Goal: Task Accomplishment & Management: Complete application form

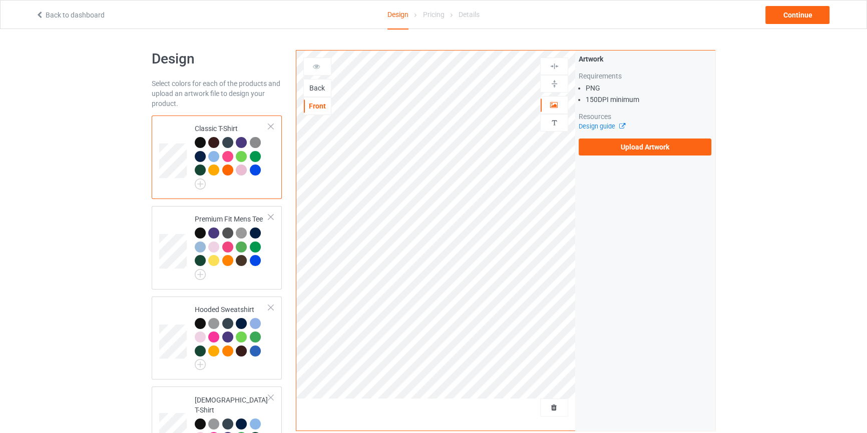
click at [313, 87] on div "Back" at bounding box center [317, 88] width 27 height 10
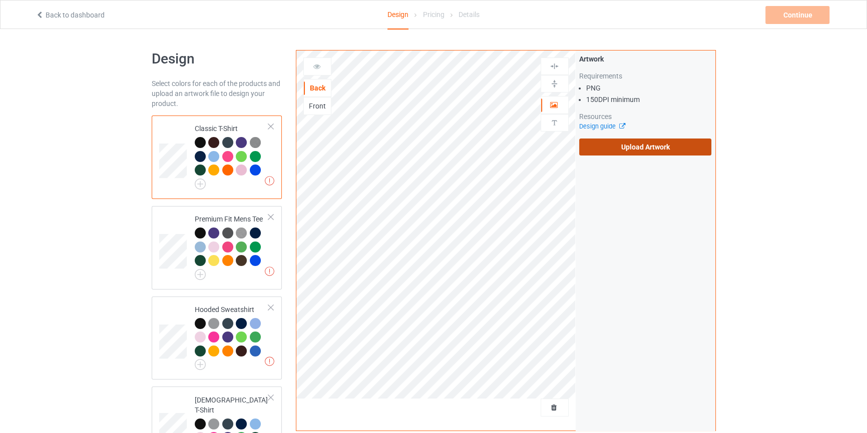
click at [629, 144] on label "Upload Artwork" at bounding box center [645, 147] width 133 height 17
click at [0, 0] on input "Upload Artwork" at bounding box center [0, 0] width 0 height 0
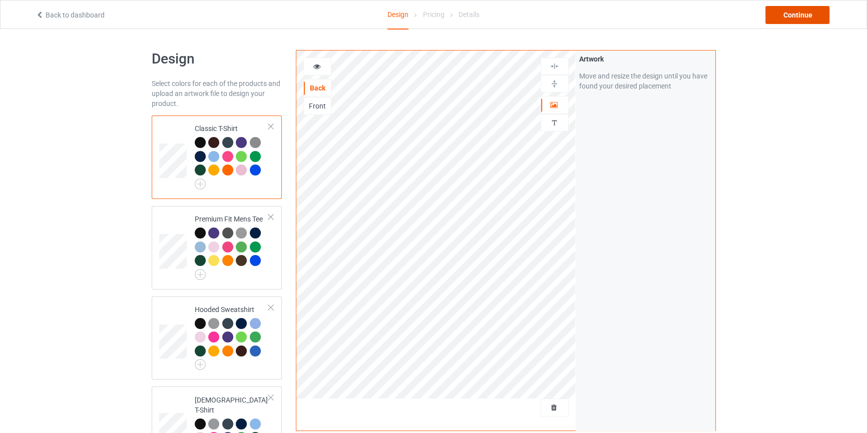
click at [779, 10] on div "Continue" at bounding box center [797, 15] width 64 height 18
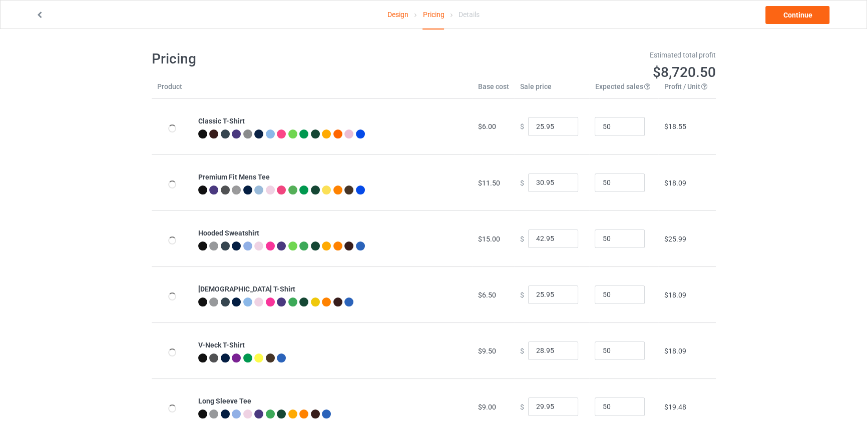
click at [779, 10] on link "Continue" at bounding box center [797, 15] width 64 height 18
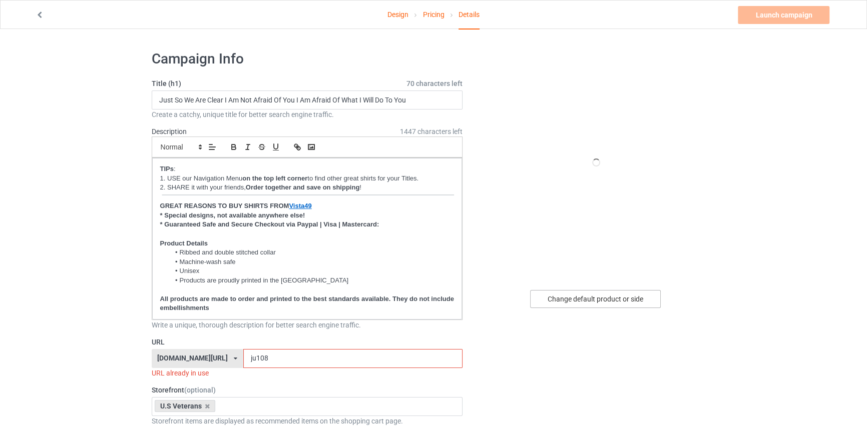
click at [606, 293] on div "Change default product or side" at bounding box center [595, 299] width 131 height 18
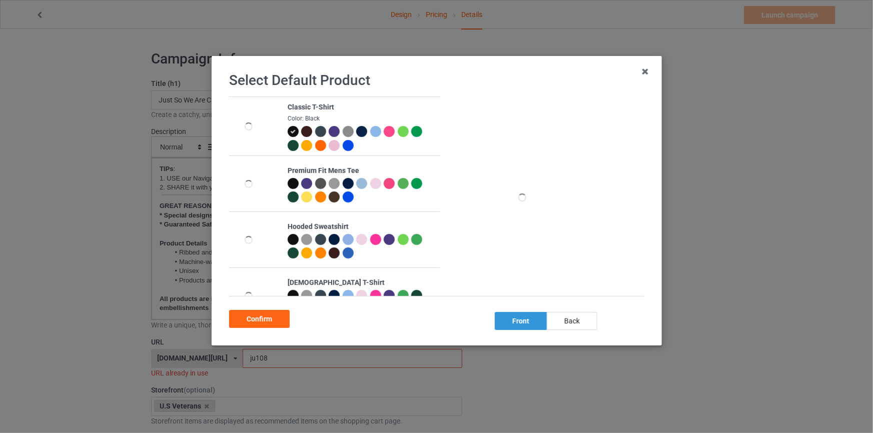
click at [564, 319] on div "back" at bounding box center [571, 321] width 51 height 18
click at [271, 319] on div "Confirm" at bounding box center [259, 319] width 61 height 18
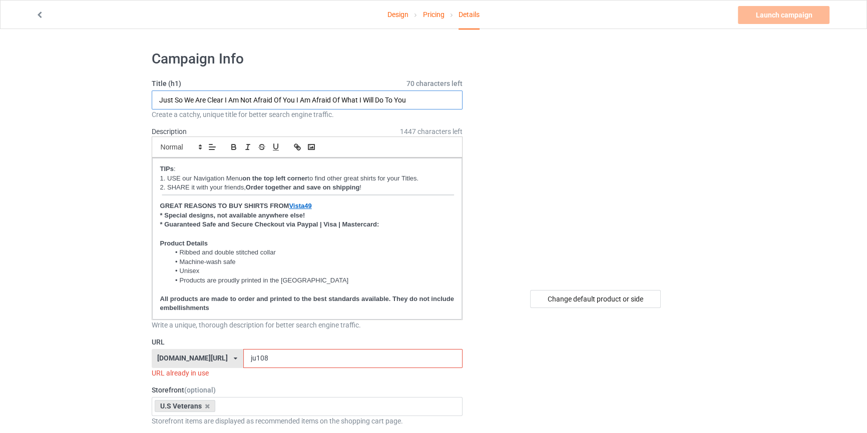
click at [345, 104] on input "Just So We Are Clear I Am Not Afraid Of You I Am Afraid Of What I Will Do To You" at bounding box center [307, 100] width 311 height 19
type input "I Am Grumpy Veteran I'm Allergic To Stupidity And I Break Out In Sarcasm I Prot…"
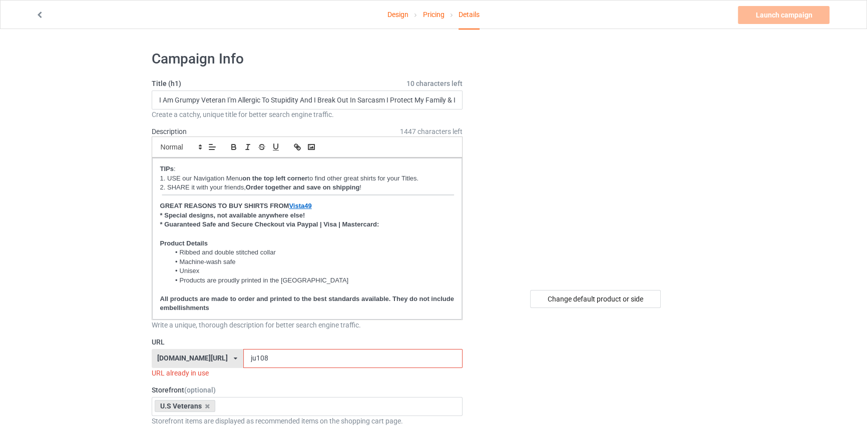
drag, startPoint x: 246, startPoint y: 357, endPoint x: 0, endPoint y: 349, distance: 245.8
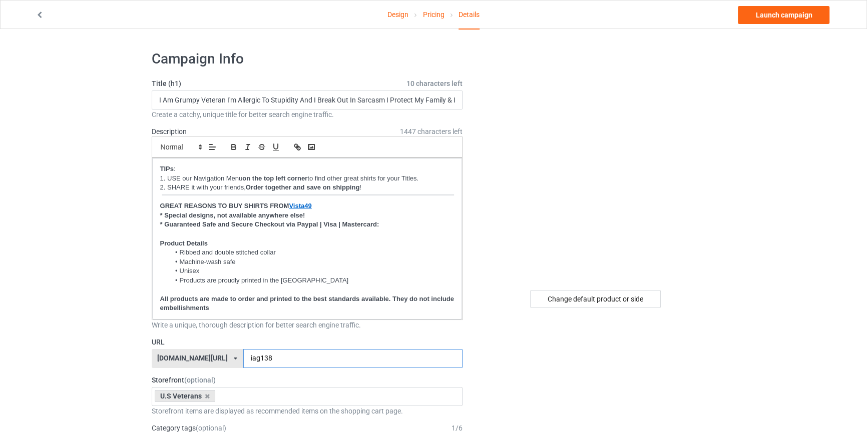
type input "iag138"
drag, startPoint x: 774, startPoint y: 188, endPoint x: 709, endPoint y: 63, distance: 141.0
click at [755, 11] on link "Launch campaign" at bounding box center [784, 15] width 92 height 18
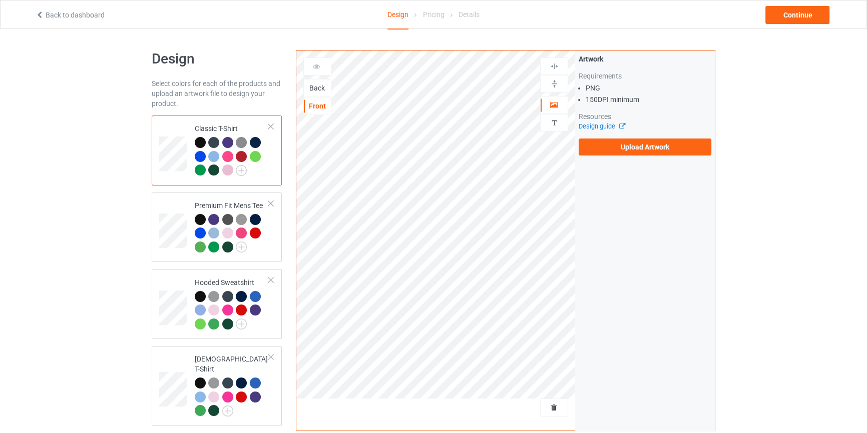
click at [322, 82] on div "Back" at bounding box center [317, 88] width 28 height 18
click at [314, 79] on div "Back" at bounding box center [317, 88] width 28 height 18
click at [314, 84] on div "Back" at bounding box center [317, 88] width 27 height 10
click at [637, 155] on div "Artwork Requirements PNG 150 DPI minimum Resources Design guide Upload Artwork" at bounding box center [645, 105] width 140 height 109
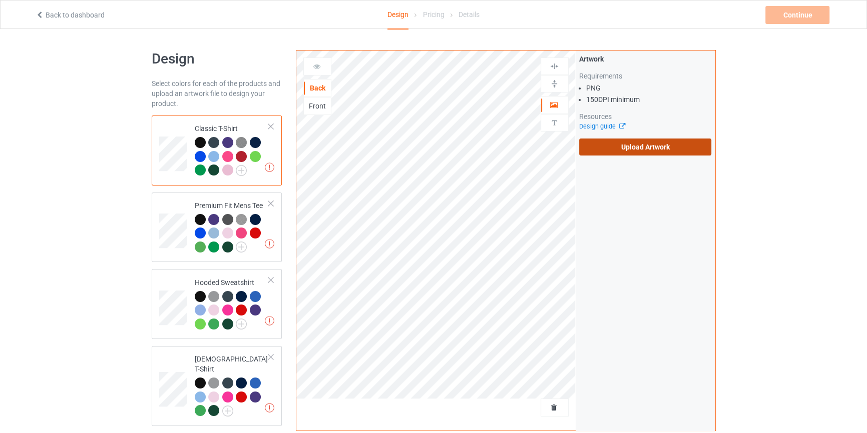
click at [640, 148] on label "Upload Artwork" at bounding box center [645, 147] width 133 height 17
click at [0, 0] on input "Upload Artwork" at bounding box center [0, 0] width 0 height 0
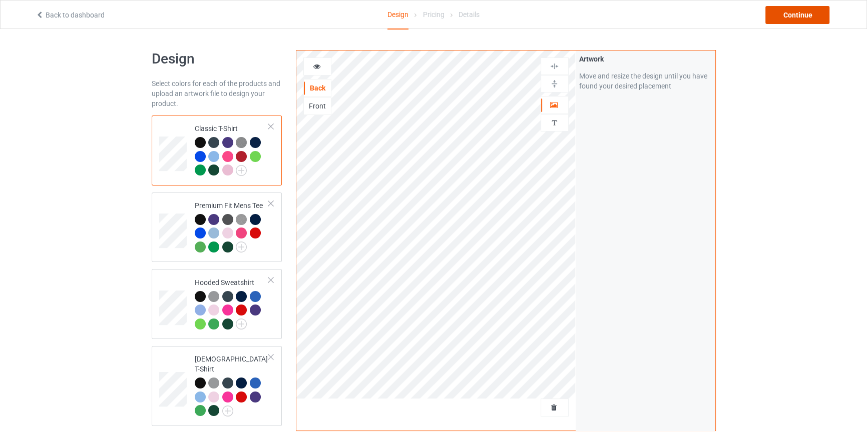
click at [794, 18] on div "Continue" at bounding box center [797, 15] width 64 height 18
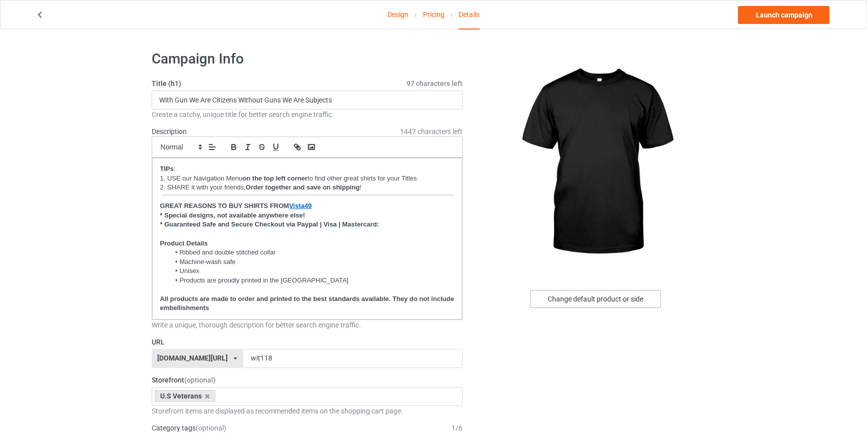
click at [602, 294] on div "Change default product or side" at bounding box center [595, 299] width 131 height 18
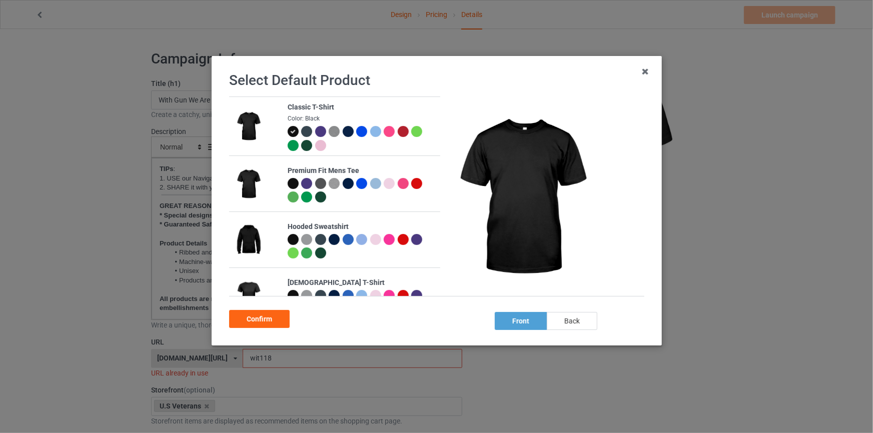
click at [586, 315] on div "back" at bounding box center [571, 321] width 51 height 18
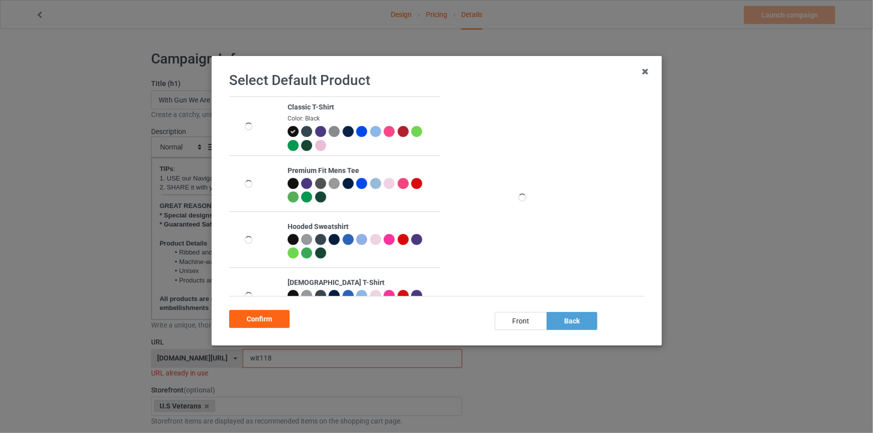
click at [278, 314] on div "Confirm" at bounding box center [259, 319] width 61 height 18
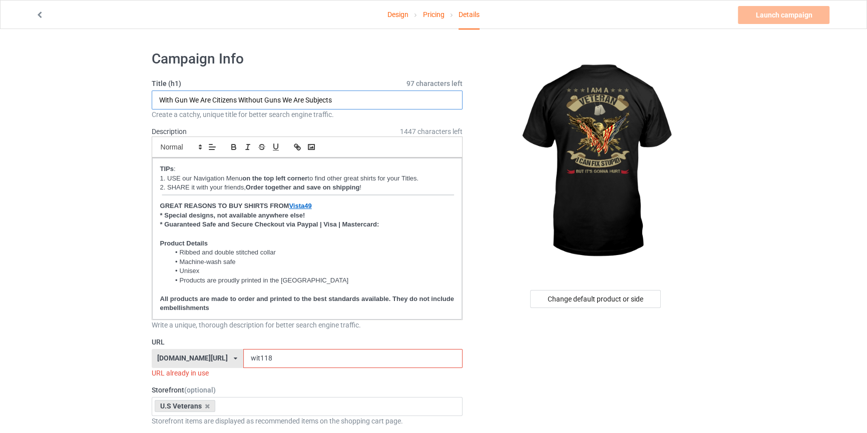
click at [341, 95] on input "With Gun We Are Citizens Without Guns We Are Subjects" at bounding box center [307, 100] width 311 height 19
type input "I Am A Veteran I Can Fix Stupid BUt It's Gonna Hurt"
drag, startPoint x: 279, startPoint y: 361, endPoint x: 32, endPoint y: 321, distance: 250.3
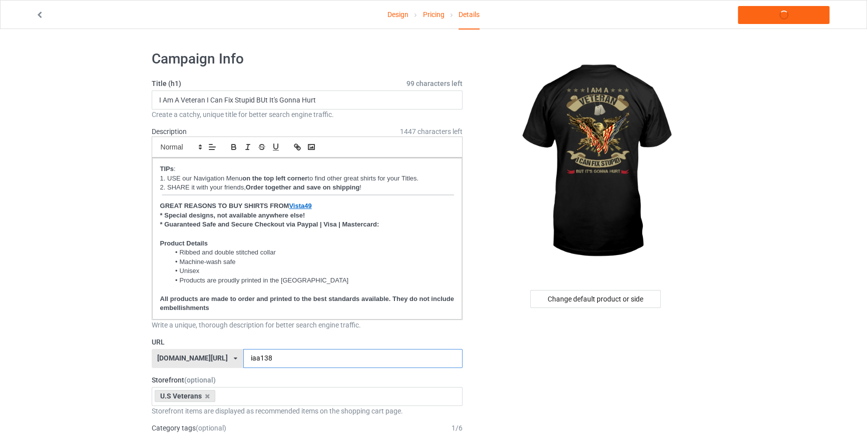
type input "iaa138"
click at [781, 18] on link "Launch campaign" at bounding box center [784, 15] width 92 height 18
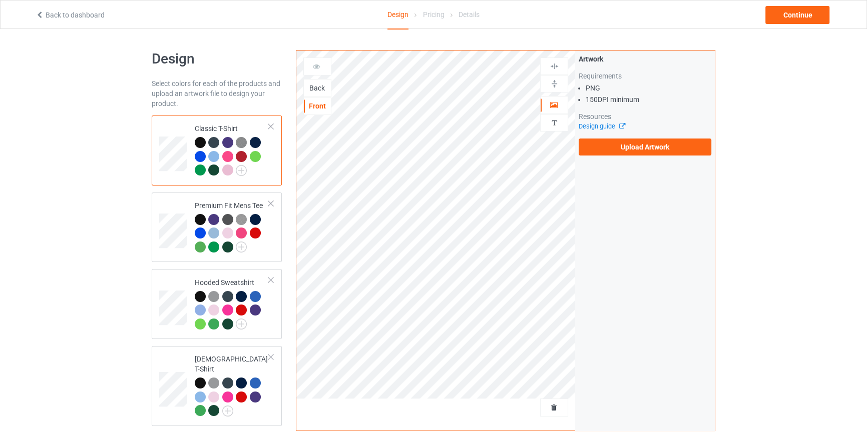
click at [326, 90] on div "Back" at bounding box center [317, 88] width 27 height 10
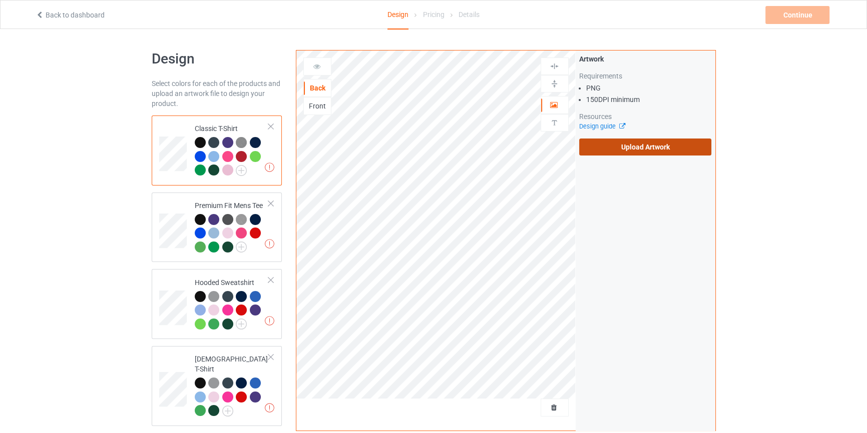
click at [635, 146] on label "Upload Artwork" at bounding box center [645, 147] width 133 height 17
click at [0, 0] on input "Upload Artwork" at bounding box center [0, 0] width 0 height 0
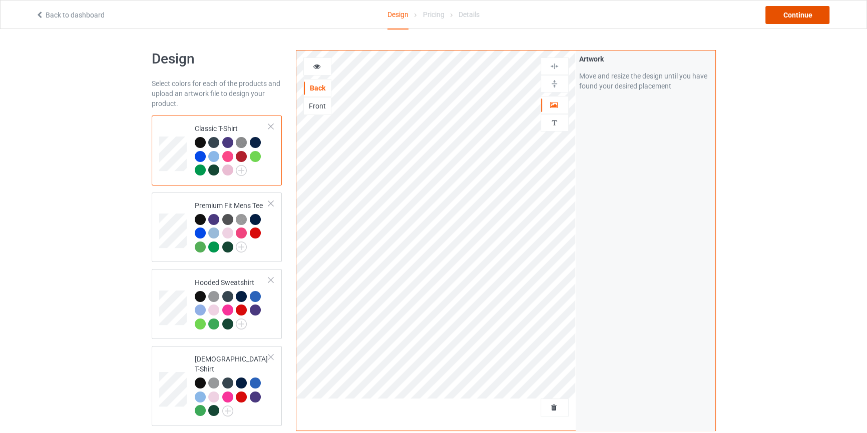
click at [790, 11] on div "Continue" at bounding box center [797, 15] width 64 height 18
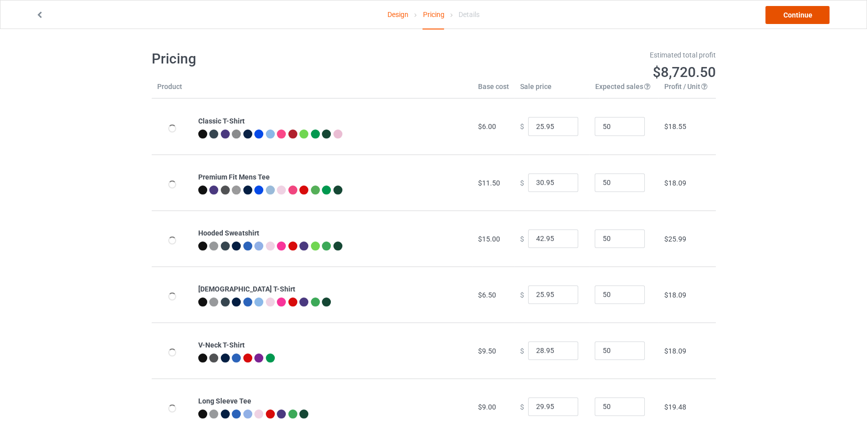
click at [792, 12] on link "Continue" at bounding box center [797, 15] width 64 height 18
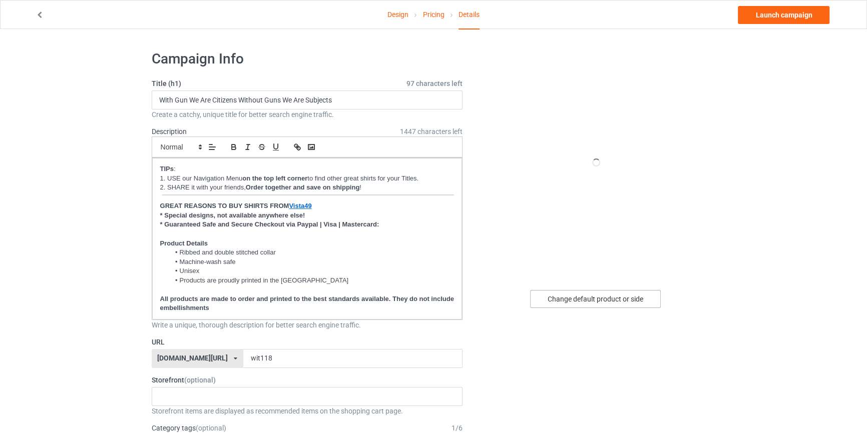
click at [604, 300] on div "Change default product or side" at bounding box center [595, 299] width 131 height 18
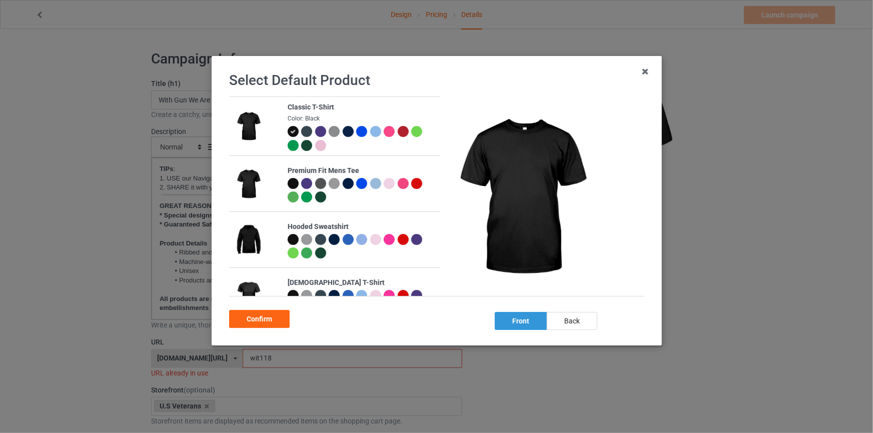
click at [566, 326] on div "back" at bounding box center [571, 321] width 51 height 18
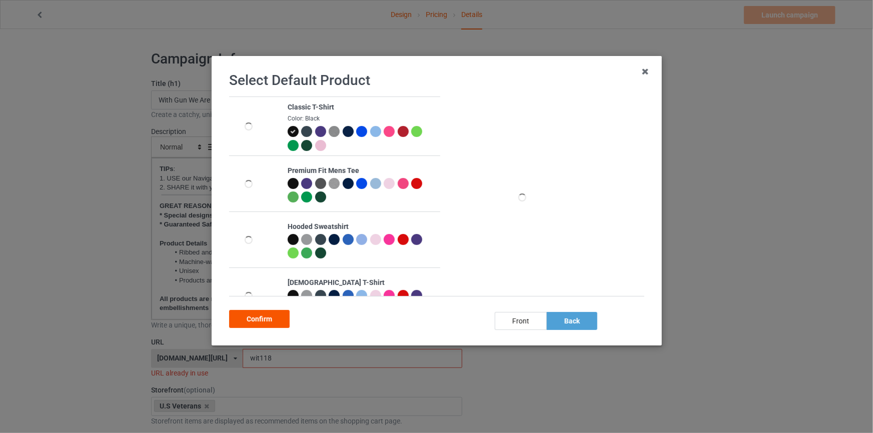
click at [279, 313] on div "Confirm" at bounding box center [259, 319] width 61 height 18
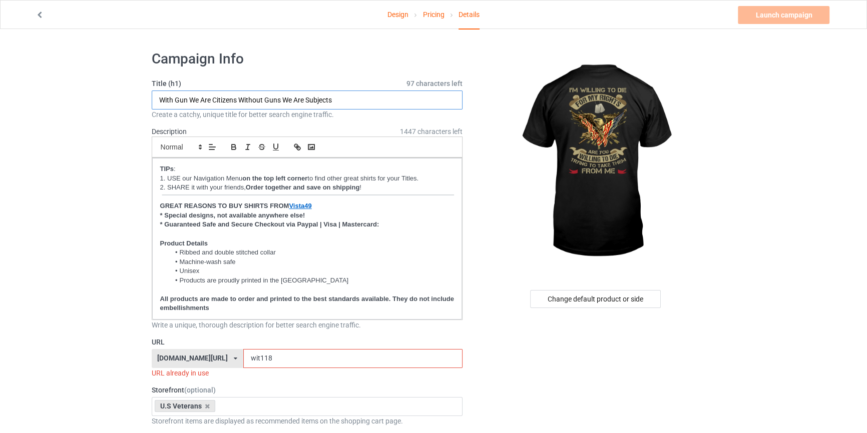
click at [214, 96] on input "With Gun We Are Citizens Without Guns We Are Subjects" at bounding box center [307, 100] width 311 height 19
type input "I'm Willing To Die For My Rights Are You Willing To Die Trying To Take Them Fro…"
drag, startPoint x: 190, startPoint y: 352, endPoint x: 0, endPoint y: 320, distance: 192.8
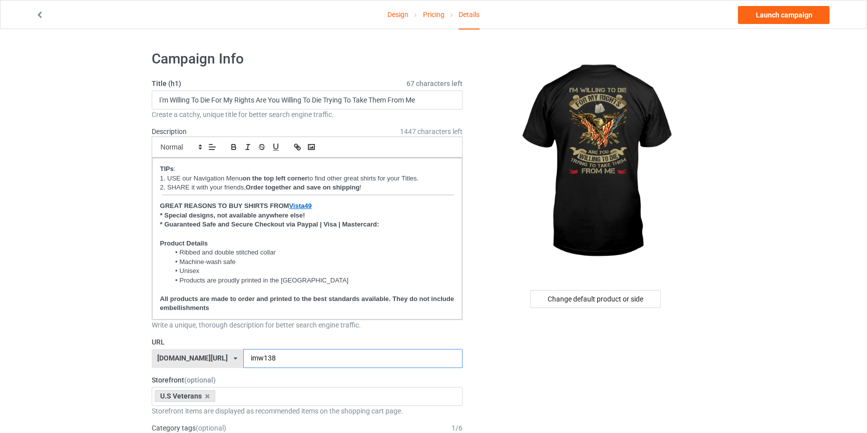
type input "imw138"
drag, startPoint x: 791, startPoint y: 100, endPoint x: 780, endPoint y: 82, distance: 21.4
click at [766, 16] on link "Launch campaign" at bounding box center [784, 15] width 92 height 18
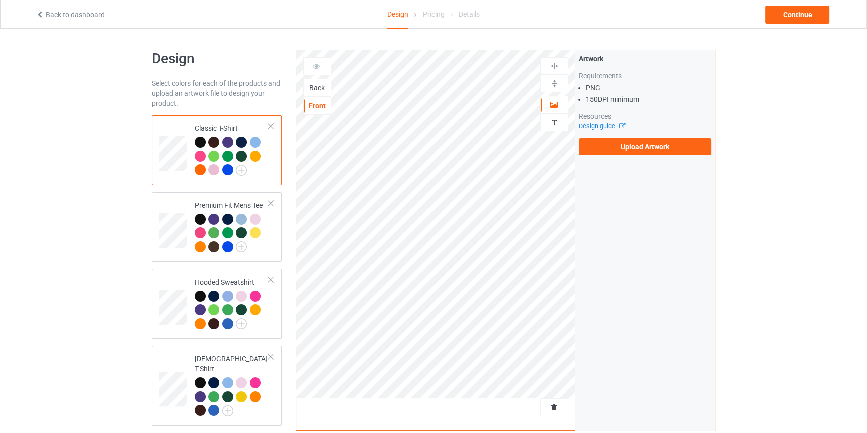
click at [316, 85] on div "Back" at bounding box center [317, 88] width 27 height 10
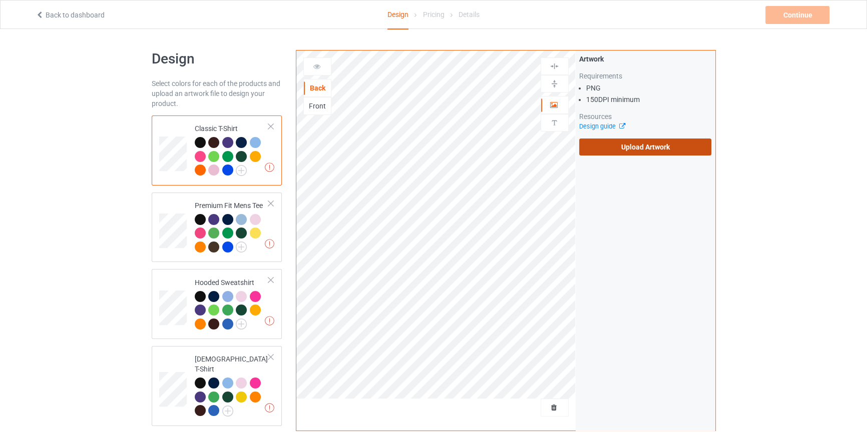
click at [617, 144] on label "Upload Artwork" at bounding box center [645, 147] width 133 height 17
click at [0, 0] on input "Upload Artwork" at bounding box center [0, 0] width 0 height 0
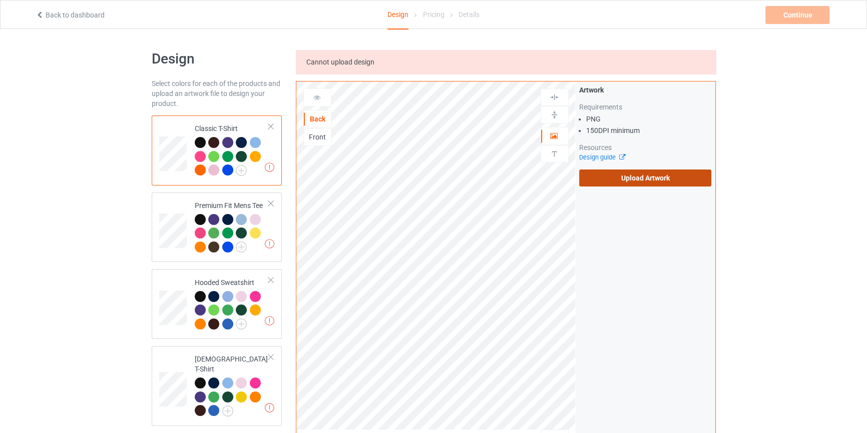
click at [649, 180] on label "Upload Artwork" at bounding box center [645, 178] width 133 height 17
click at [0, 0] on input "Upload Artwork" at bounding box center [0, 0] width 0 height 0
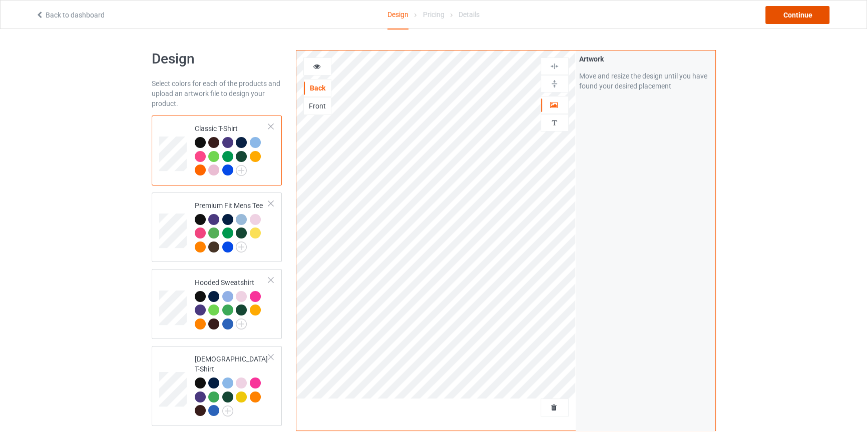
click at [795, 17] on div "Continue" at bounding box center [797, 15] width 64 height 18
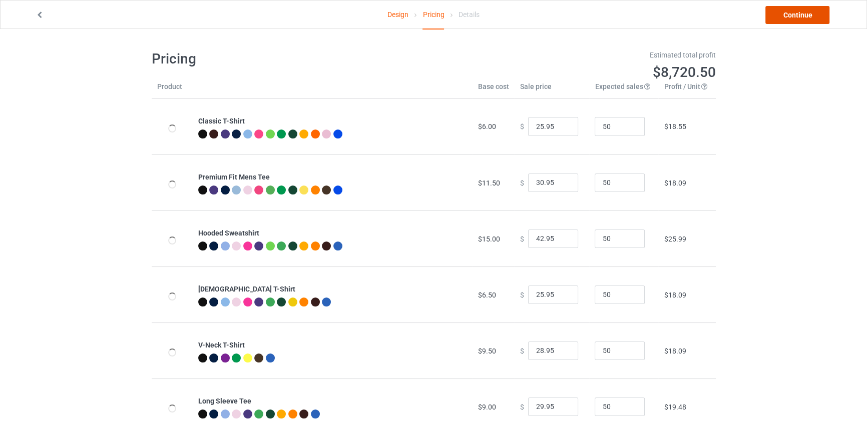
click at [795, 17] on link "Continue" at bounding box center [797, 15] width 64 height 18
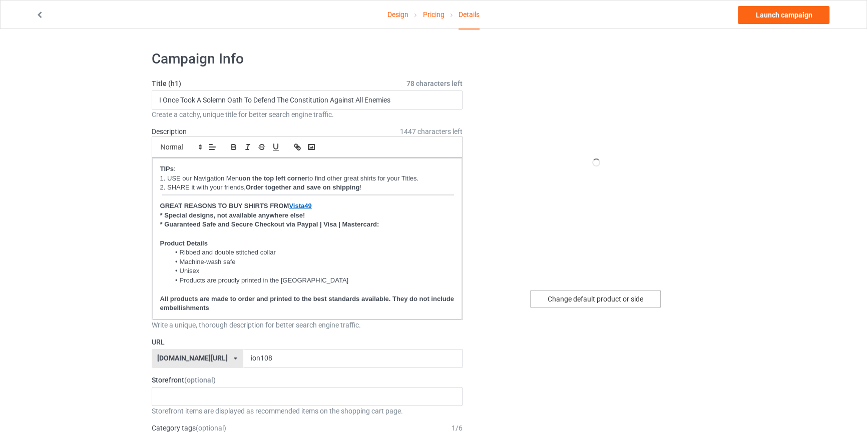
click at [576, 301] on div "Change default product or side" at bounding box center [595, 299] width 131 height 18
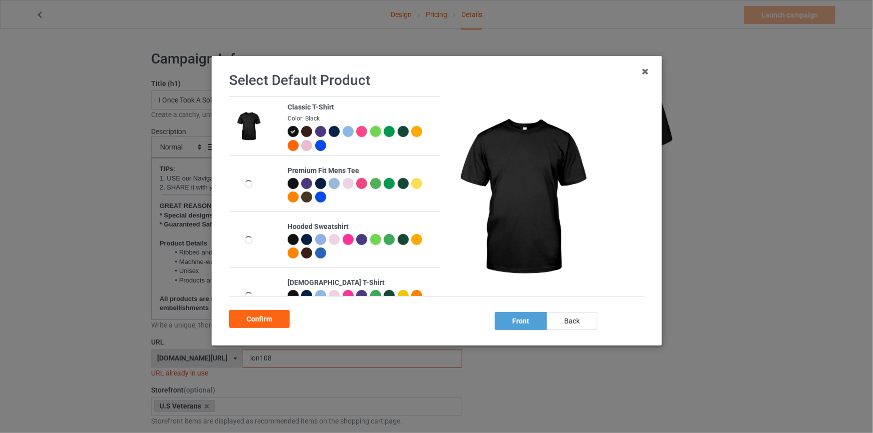
click at [330, 134] on div at bounding box center [334, 131] width 11 height 11
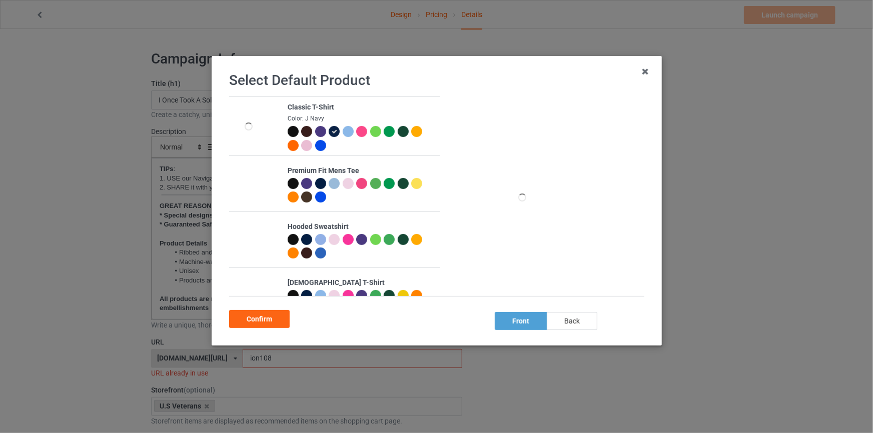
click at [563, 320] on div "back" at bounding box center [571, 321] width 51 height 18
click at [270, 321] on div "Confirm" at bounding box center [259, 319] width 61 height 18
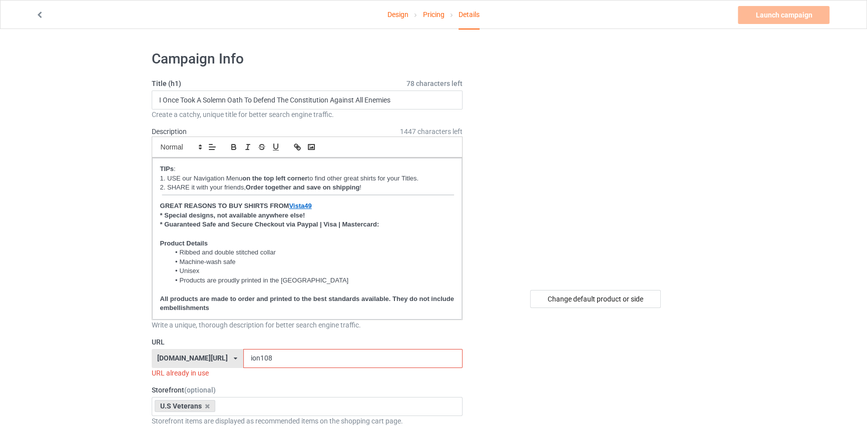
scroll to position [151, 0]
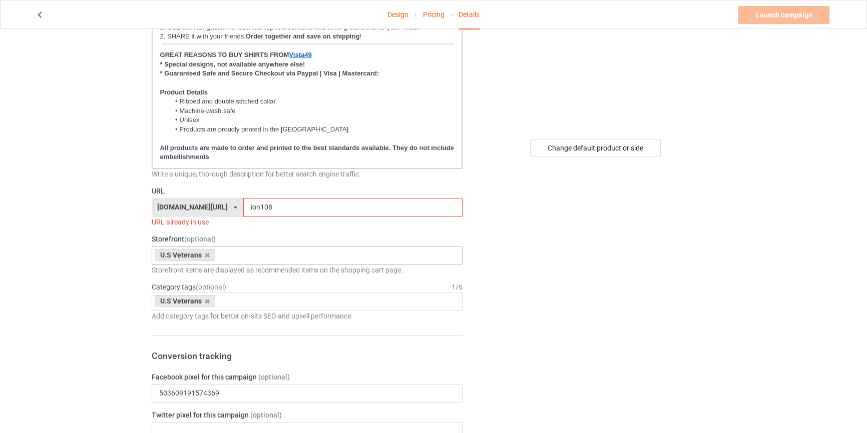
click at [250, 259] on div "U.S Veterans Books MAGA Dogs Family God Mechanic Firefighter Veteran's Dad Vete…" at bounding box center [307, 255] width 311 height 19
type input "w"
click at [262, 307] on div "U.S Veterans Age > 1-19 > 1 Age > 1-12 Months > 1 Month Age > 1-12 Months Age >…" at bounding box center [307, 301] width 311 height 19
type input "w"
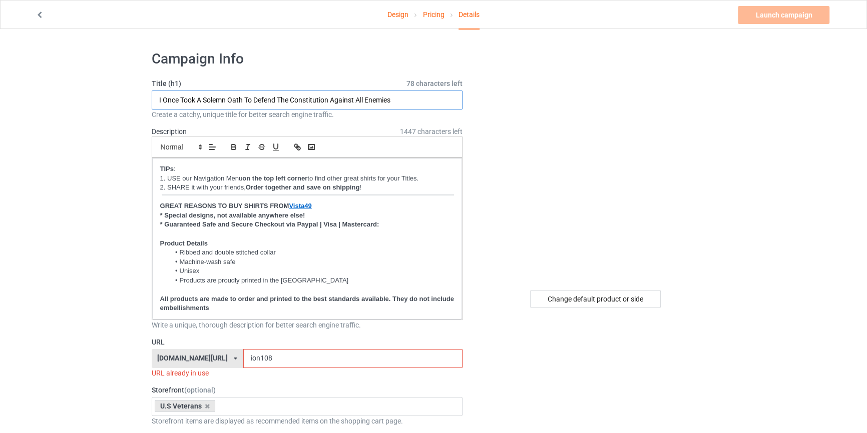
drag, startPoint x: 420, startPoint y: 105, endPoint x: 0, endPoint y: 68, distance: 422.0
click at [449, 94] on input "Veteran Wife My Husband Risked His Life To Save Strangers Just Imagine What He …" at bounding box center [307, 100] width 311 height 19
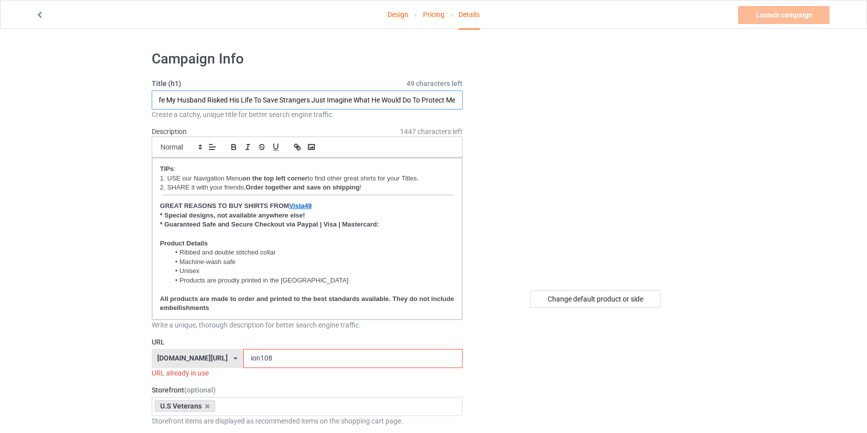
type input "Veteran Wife My Husband Risked His Life To Save Strangers Just Imagine What He …"
drag, startPoint x: 251, startPoint y: 355, endPoint x: 53, endPoint y: 346, distance: 198.9
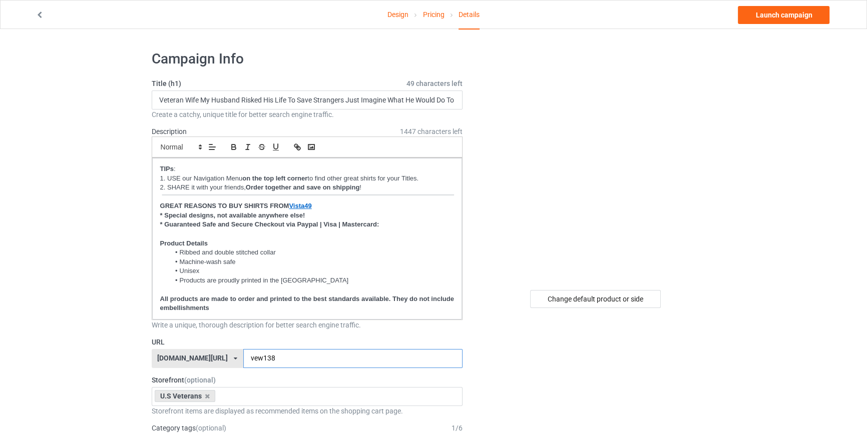
type input "vew138"
click at [767, 15] on link "Launch campaign" at bounding box center [784, 15] width 92 height 18
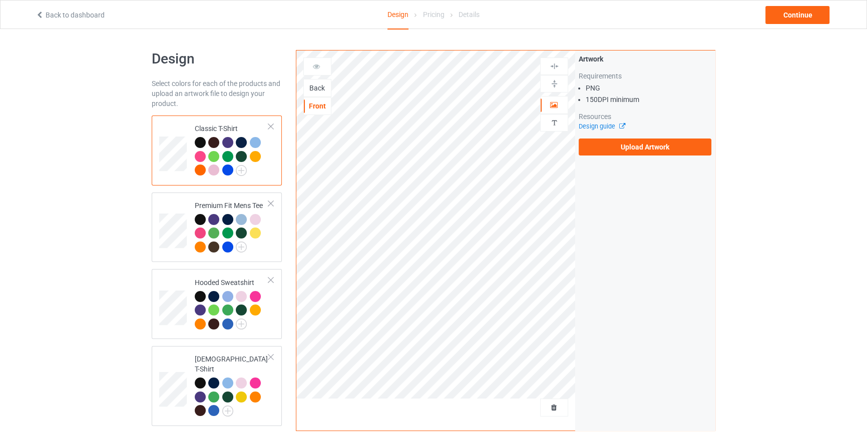
click at [317, 90] on div "Back" at bounding box center [317, 88] width 27 height 10
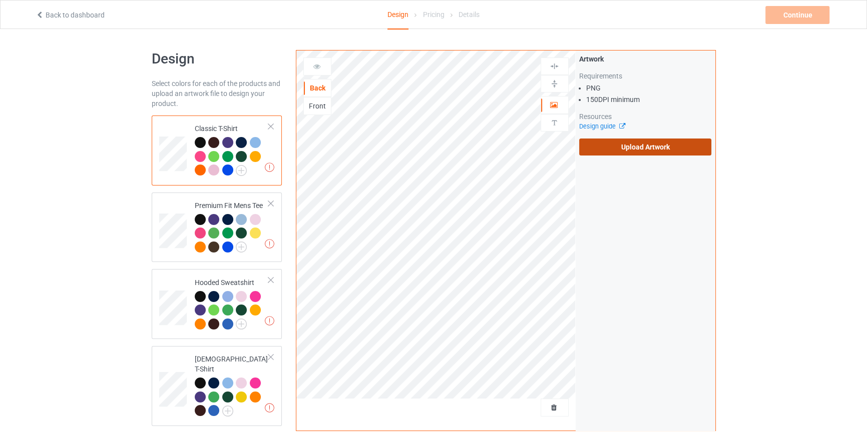
click at [596, 148] on label "Upload Artwork" at bounding box center [645, 147] width 133 height 17
click at [0, 0] on input "Upload Artwork" at bounding box center [0, 0] width 0 height 0
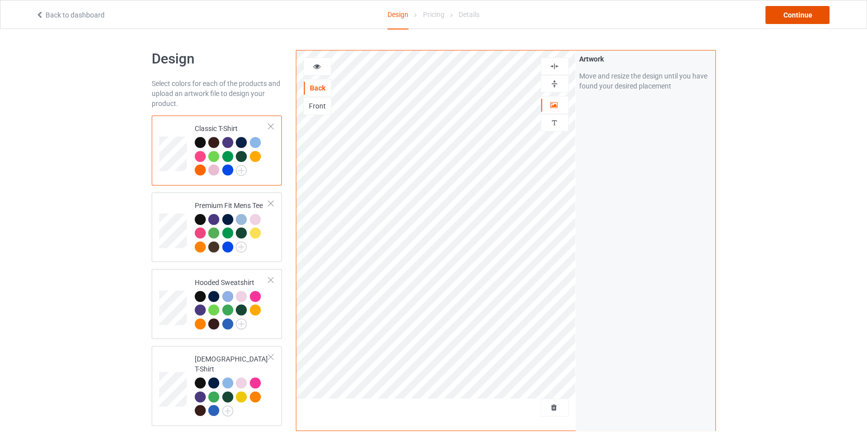
click at [800, 18] on div "Continue" at bounding box center [797, 15] width 64 height 18
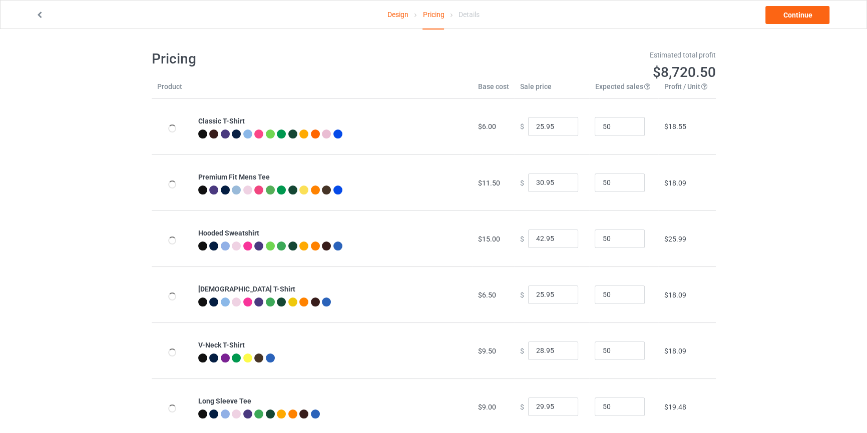
click at [800, 18] on link "Continue" at bounding box center [797, 15] width 64 height 18
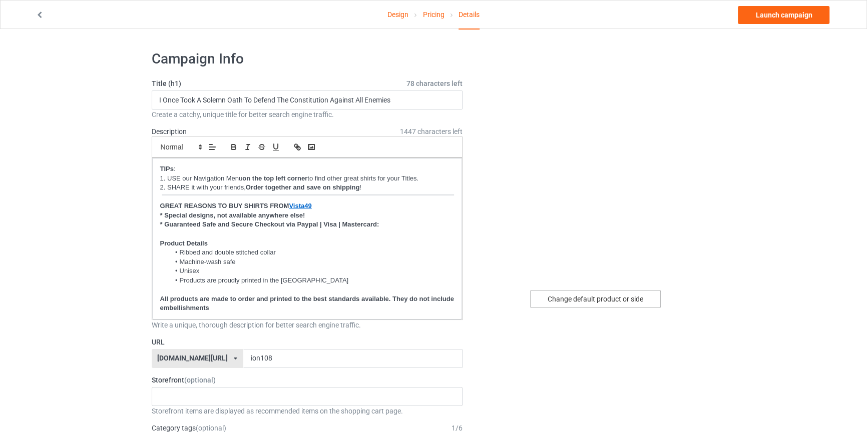
click at [587, 302] on div "Change default product or side" at bounding box center [595, 299] width 131 height 18
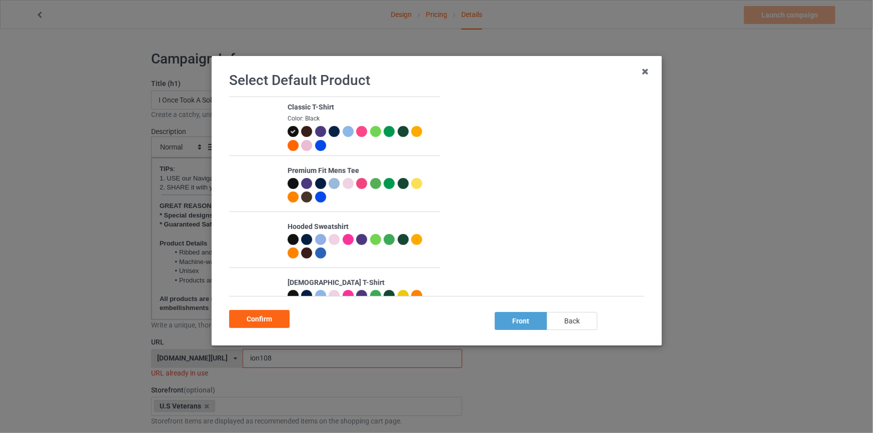
click at [575, 325] on div "back" at bounding box center [571, 321] width 51 height 18
click at [269, 323] on div "Confirm" at bounding box center [259, 319] width 61 height 18
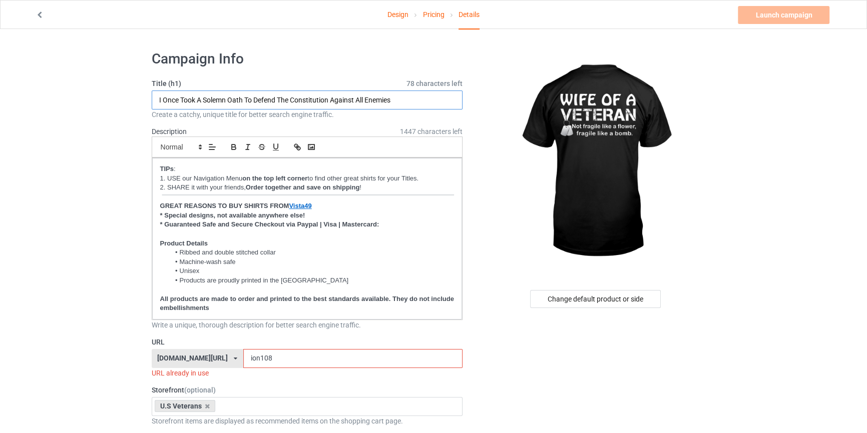
click at [304, 99] on input "I Once Took A Solemn Oath To Defend The Constitution Against All Enemies" at bounding box center [307, 100] width 311 height 19
type input "Wife Of A Veteran Not Fragile Like A Flower, Fragile Like A Bomb"
drag, startPoint x: 286, startPoint y: 352, endPoint x: 65, endPoint y: 350, distance: 221.2
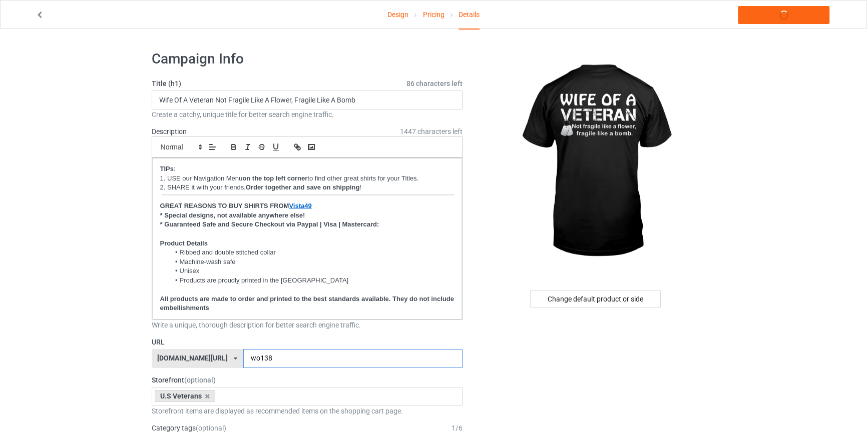
type input "wo138"
click at [777, 17] on link "Launch campaign" at bounding box center [784, 15] width 92 height 18
